Goal: Task Accomplishment & Management: Use online tool/utility

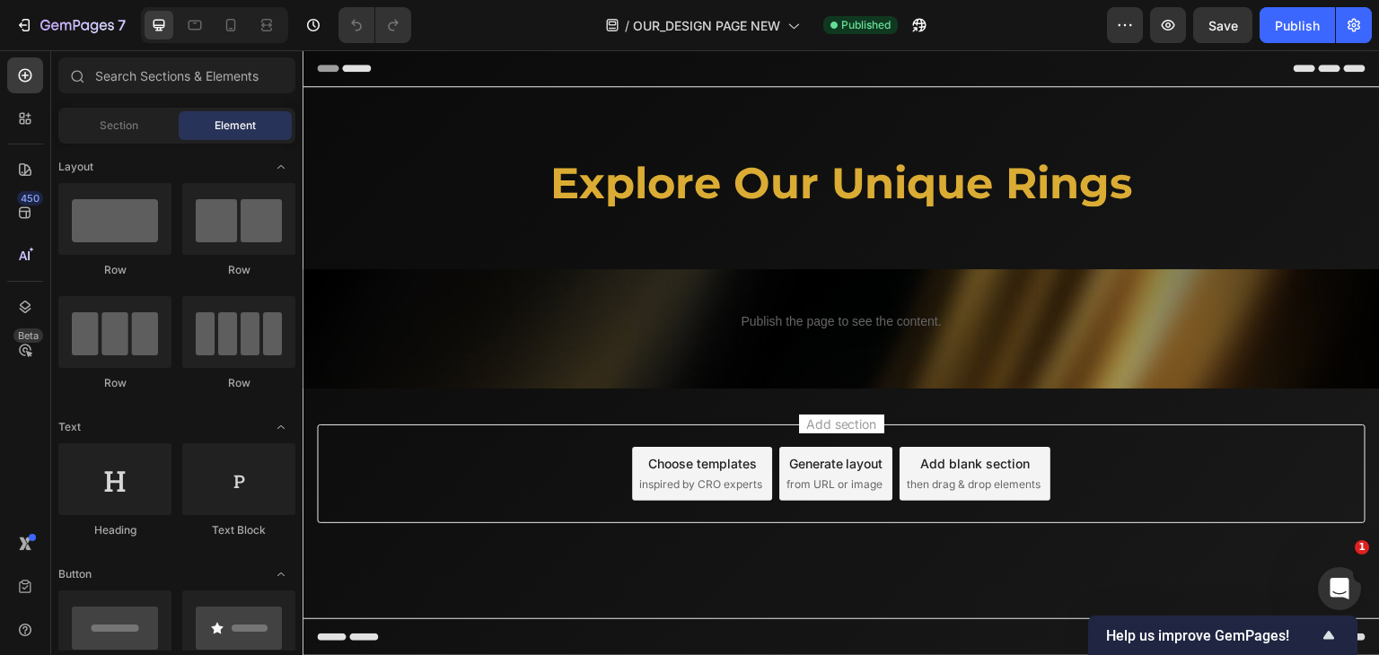
click at [1000, 19] on div "/ OUR_DESIGN PAGE NEW Published" at bounding box center [765, 25] width 681 height 36
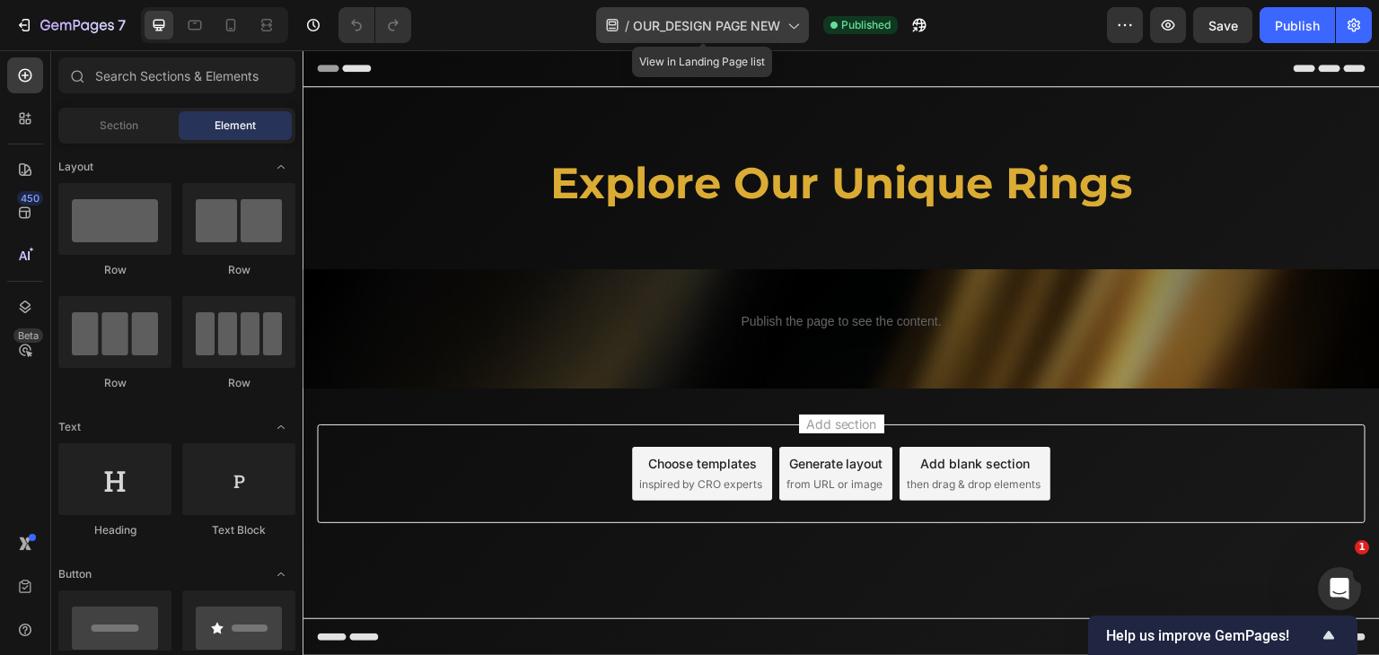
click at [741, 29] on span "OUR_DESIGN PAGE NEW" at bounding box center [706, 25] width 147 height 19
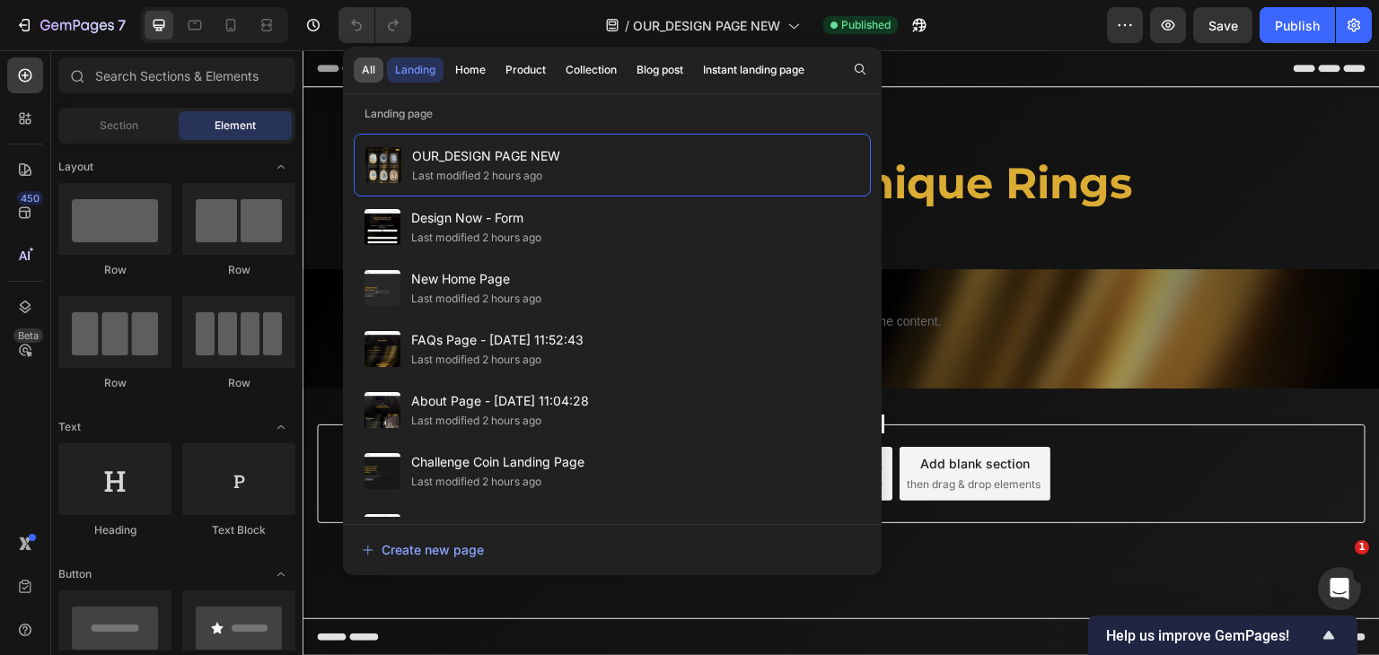
click at [373, 72] on div "All" at bounding box center [368, 70] width 13 height 16
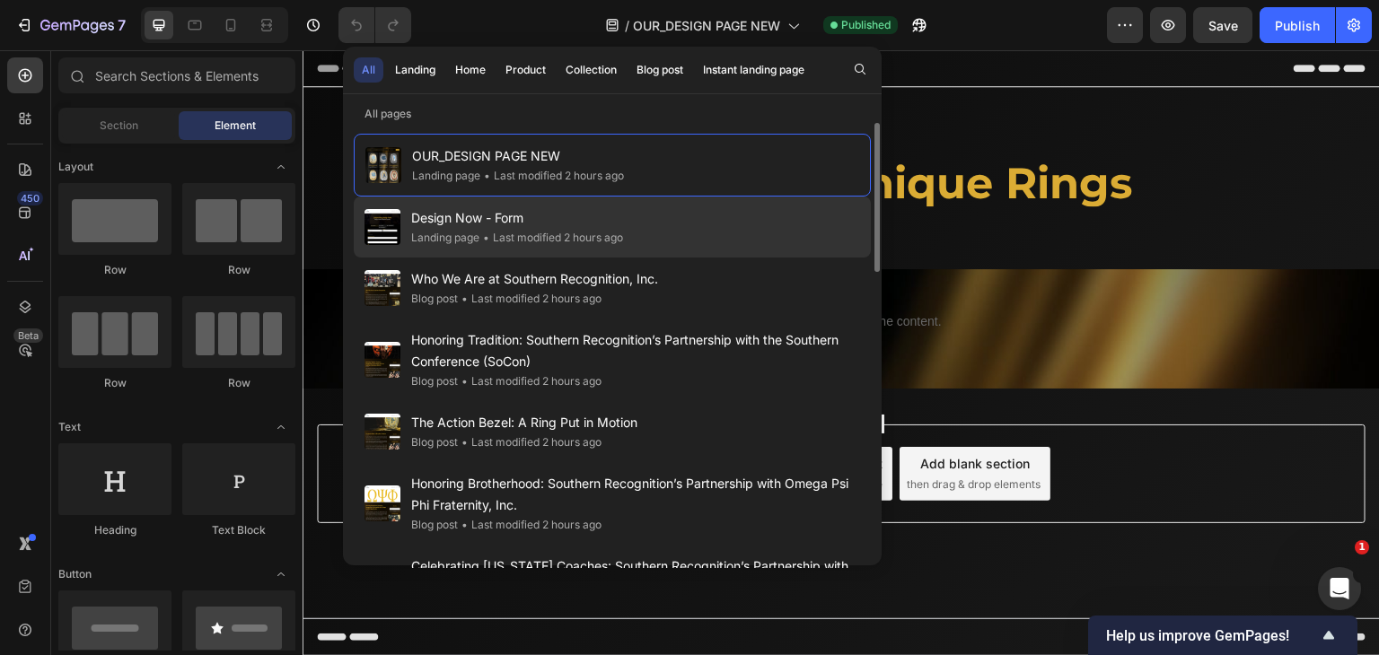
click at [462, 232] on div "Landing page" at bounding box center [445, 238] width 68 height 18
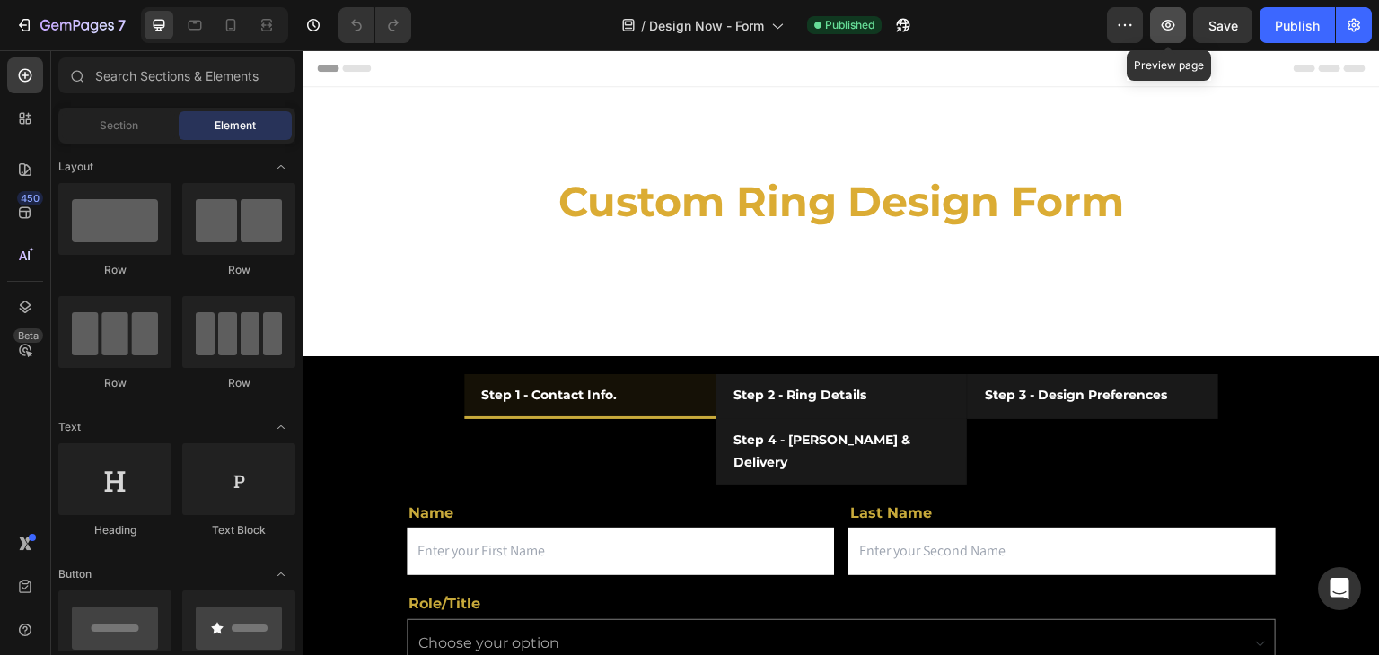
click at [1161, 26] on icon "button" at bounding box center [1168, 25] width 18 height 18
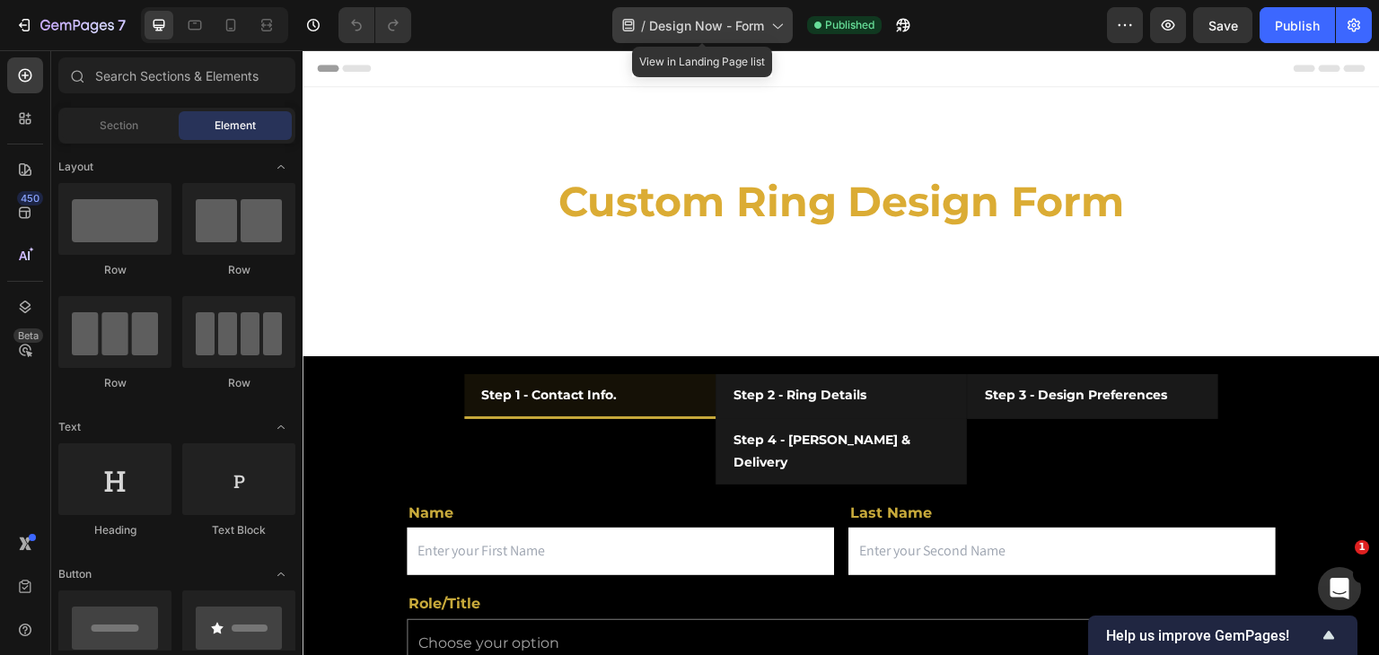
click at [697, 22] on span "Design Now - Form" at bounding box center [706, 25] width 115 height 19
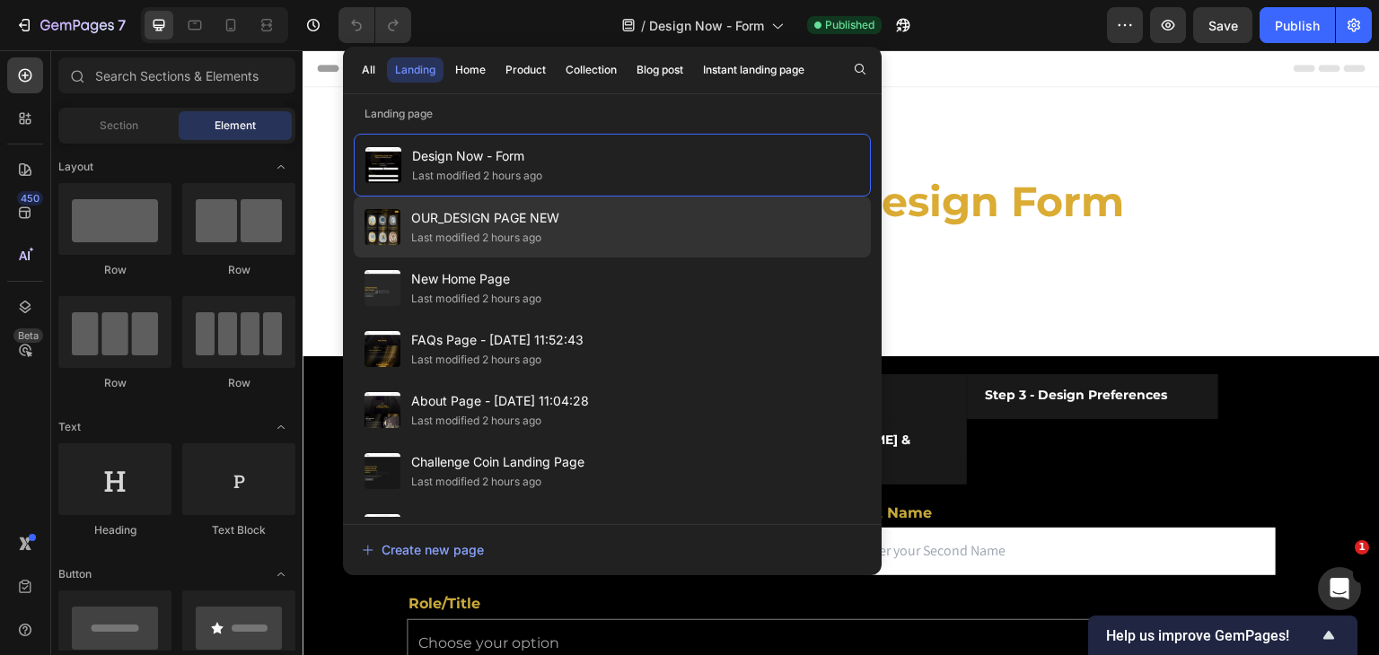
click at [481, 246] on div "OUR_DESIGN PAGE NEW Last modified 2 hours ago" at bounding box center [612, 227] width 517 height 61
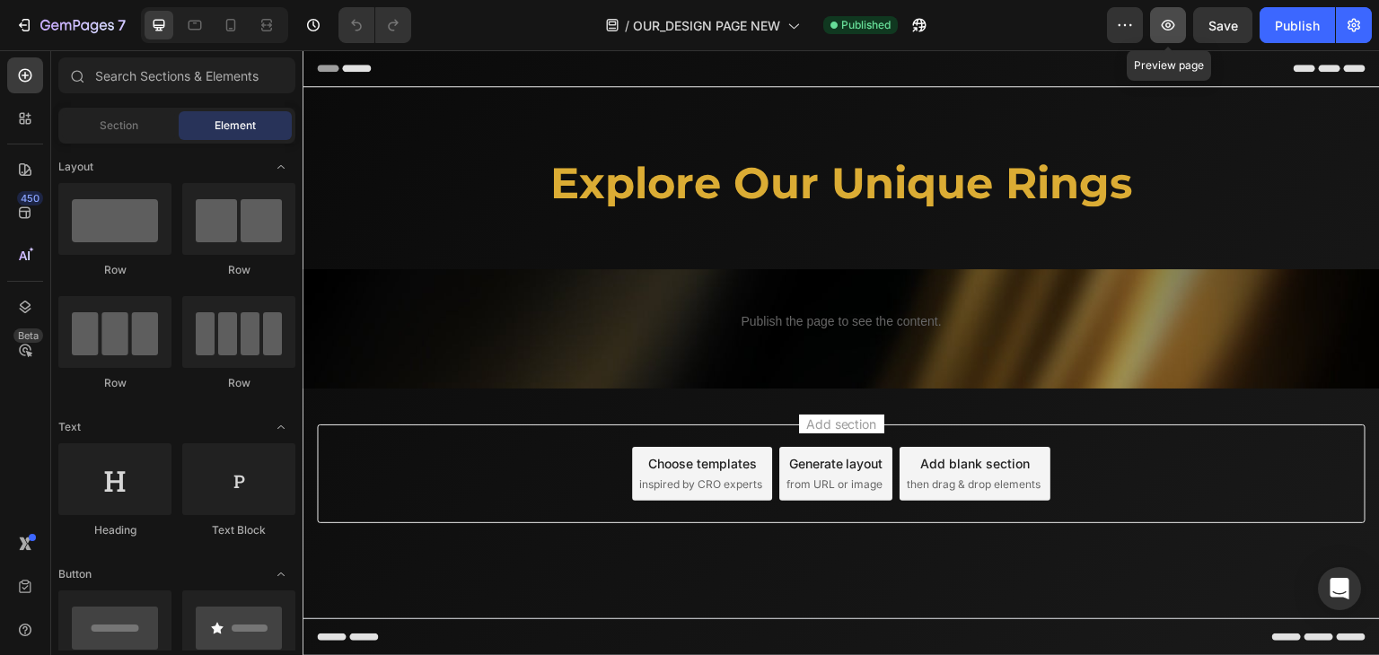
click at [1164, 29] on icon "button" at bounding box center [1168, 25] width 13 height 11
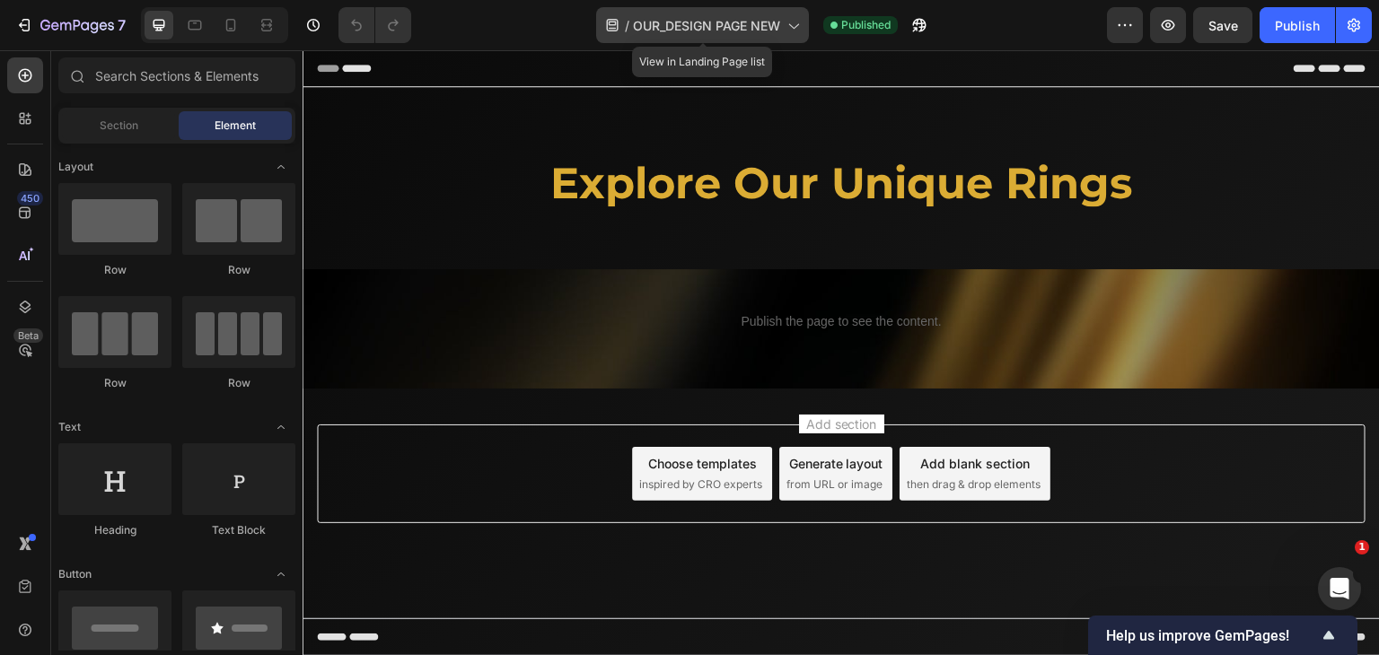
click at [635, 31] on span "OUR_DESIGN PAGE NEW" at bounding box center [706, 25] width 147 height 19
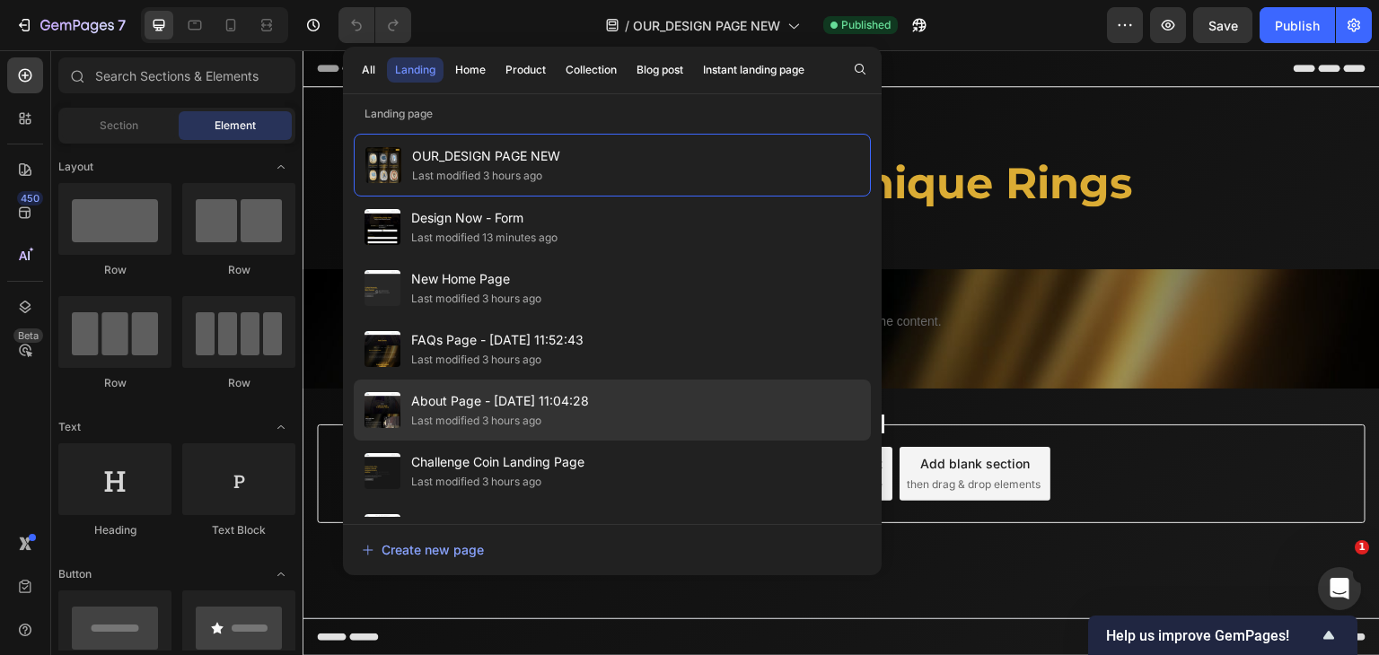
click at [488, 405] on span "About Page - [DATE] 11:04:28" at bounding box center [500, 401] width 178 height 22
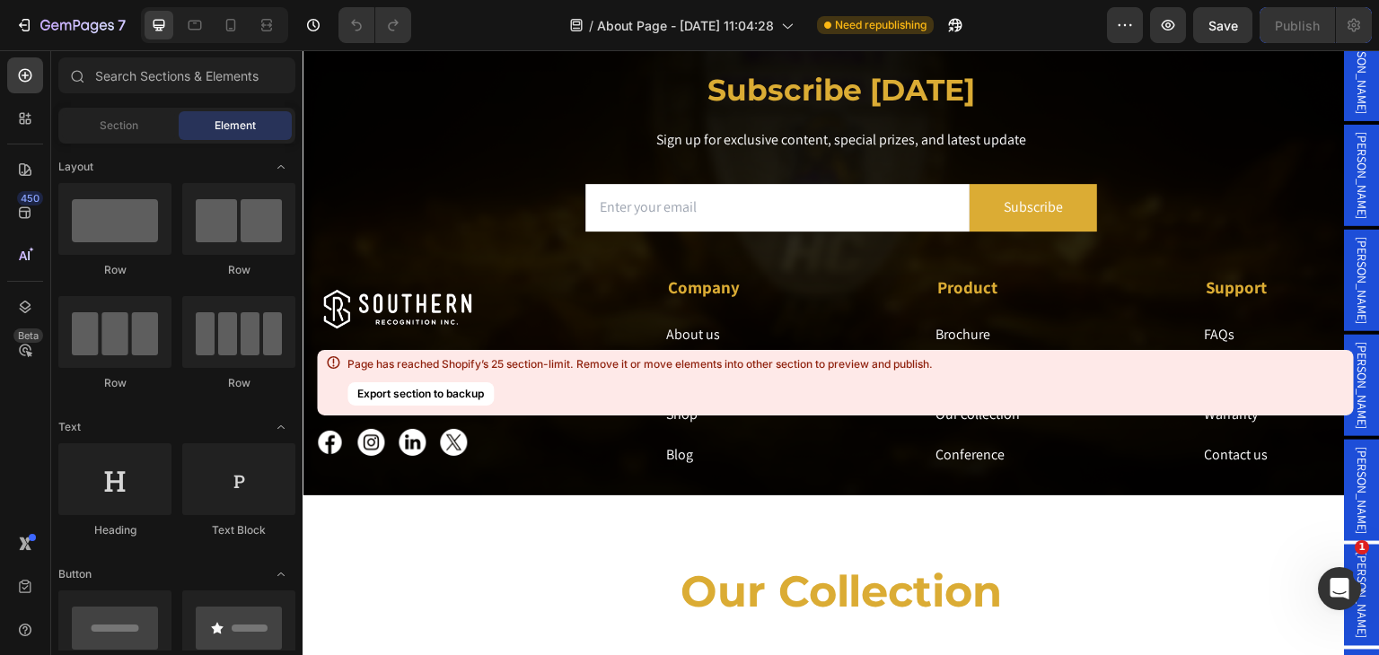
scroll to position [3645, 0]
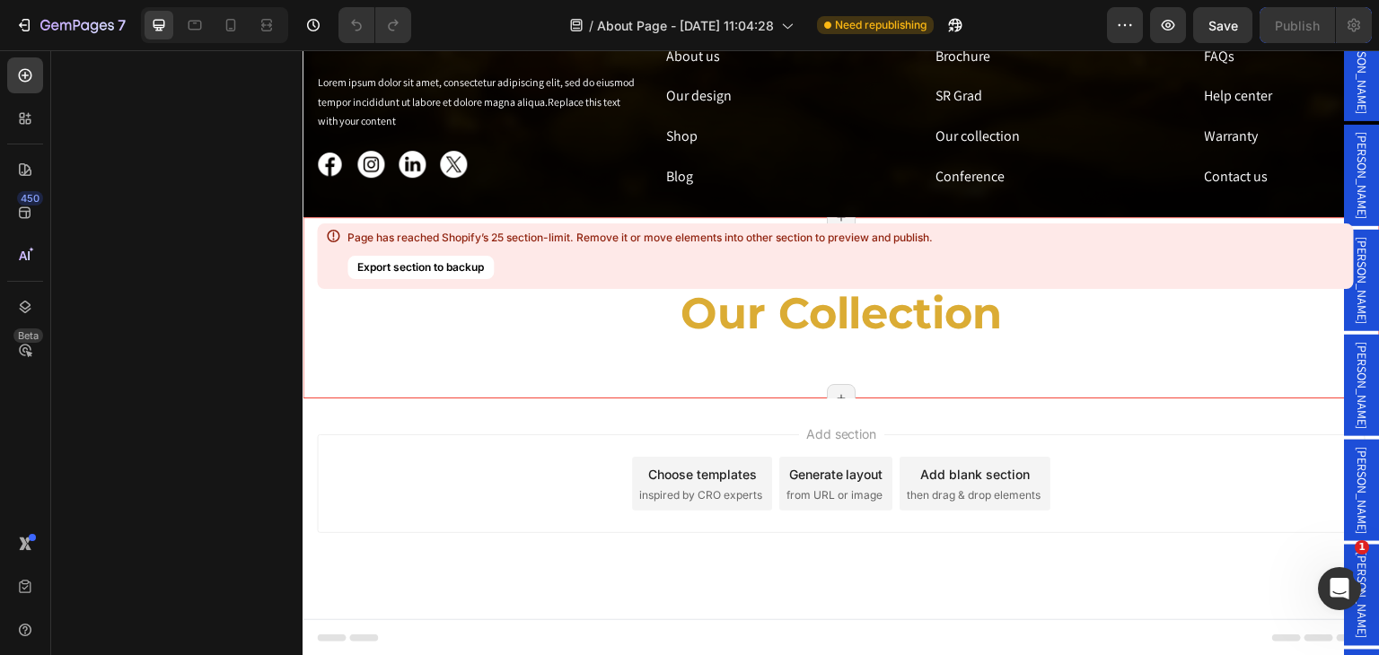
click at [556, 339] on div "our collection Heading" at bounding box center [841, 324] width 1050 height 68
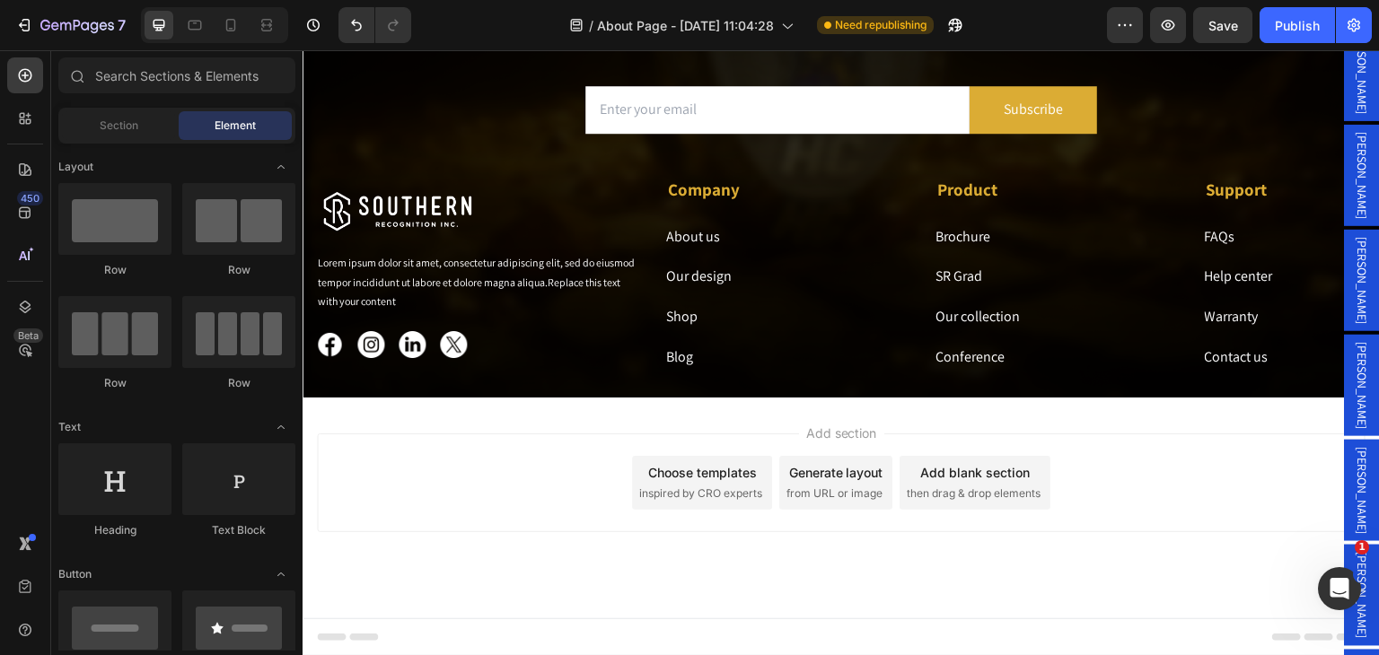
scroll to position [3464, 0]
click at [1282, 25] on div "Publish" at bounding box center [1297, 25] width 45 height 19
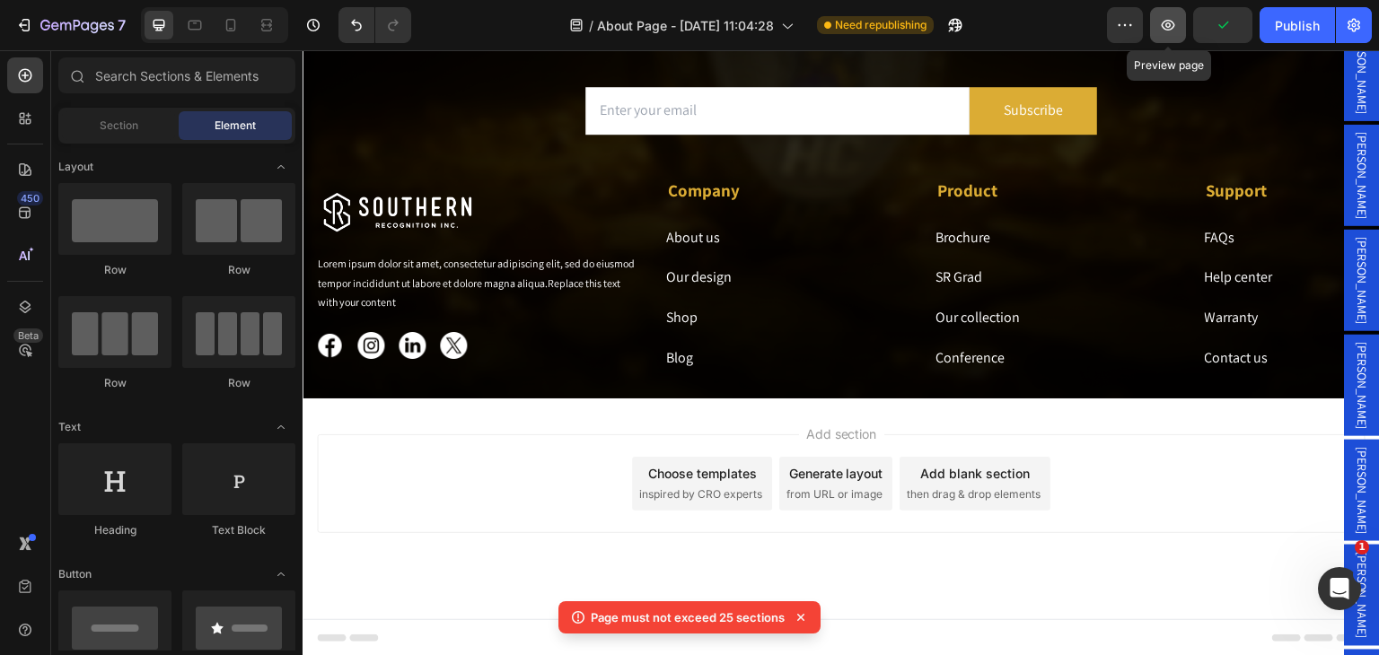
click at [1169, 30] on icon "button" at bounding box center [1168, 25] width 13 height 11
